Goal: Transaction & Acquisition: Book appointment/travel/reservation

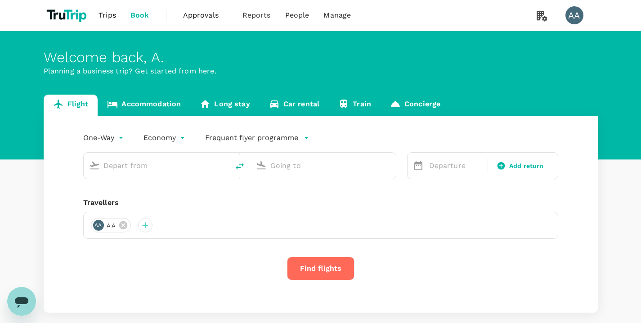
type input "roundtrip"
type input "business"
type input "Geneva Intl (GVA)"
type input "Singapore Changi (SIN)"
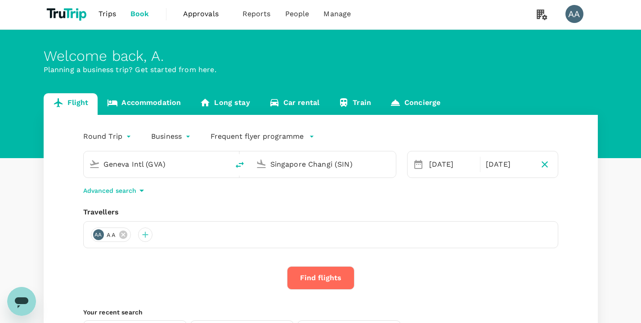
scroll to position [2, 0]
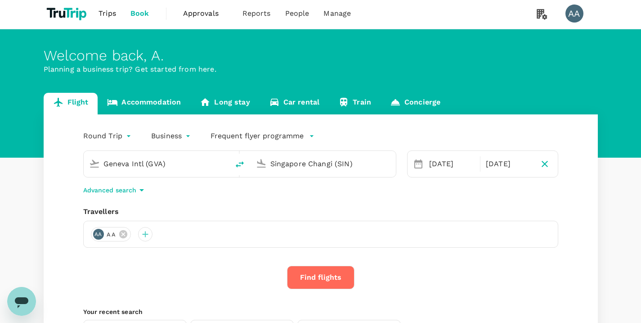
click at [121, 192] on p "Advanced search" at bounding box center [109, 189] width 53 height 9
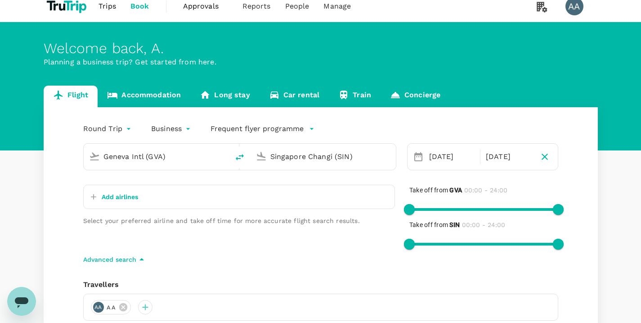
scroll to position [10, 0]
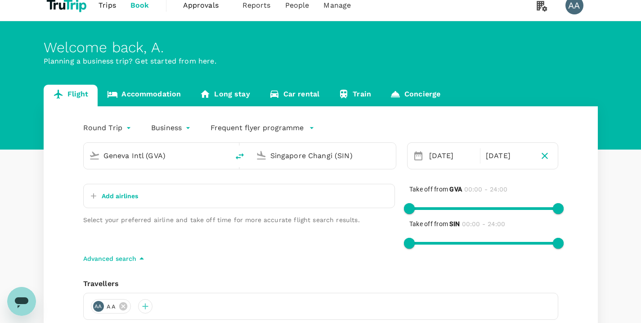
click at [111, 194] on p "Add airlines" at bounding box center [120, 195] width 36 height 9
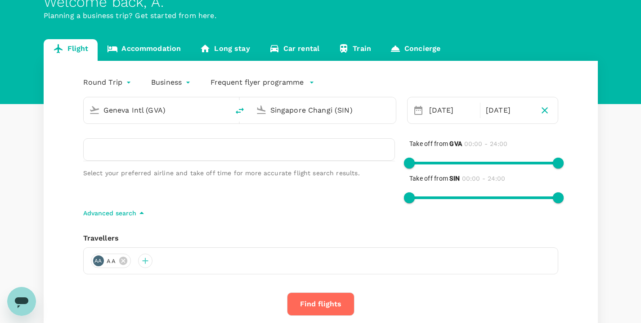
scroll to position [57, 0]
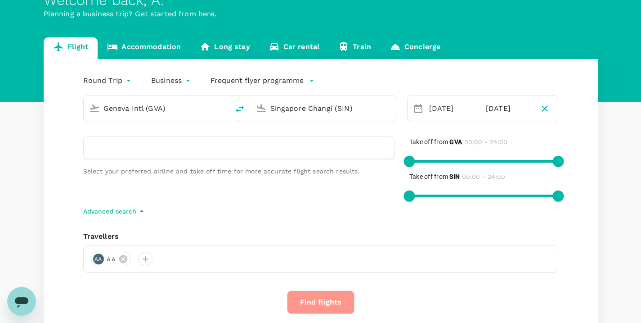
click at [328, 301] on button "Find flights" at bounding box center [320, 301] width 67 height 23
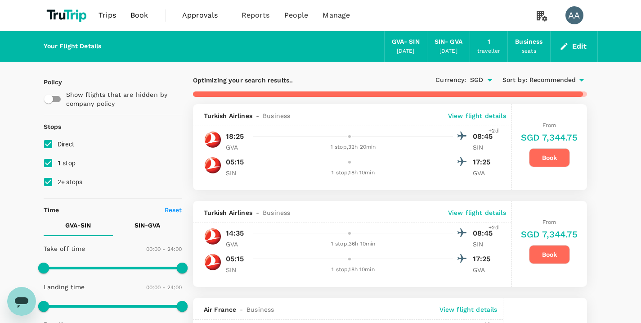
type input "2170"
